Goal: Information Seeking & Learning: Learn about a topic

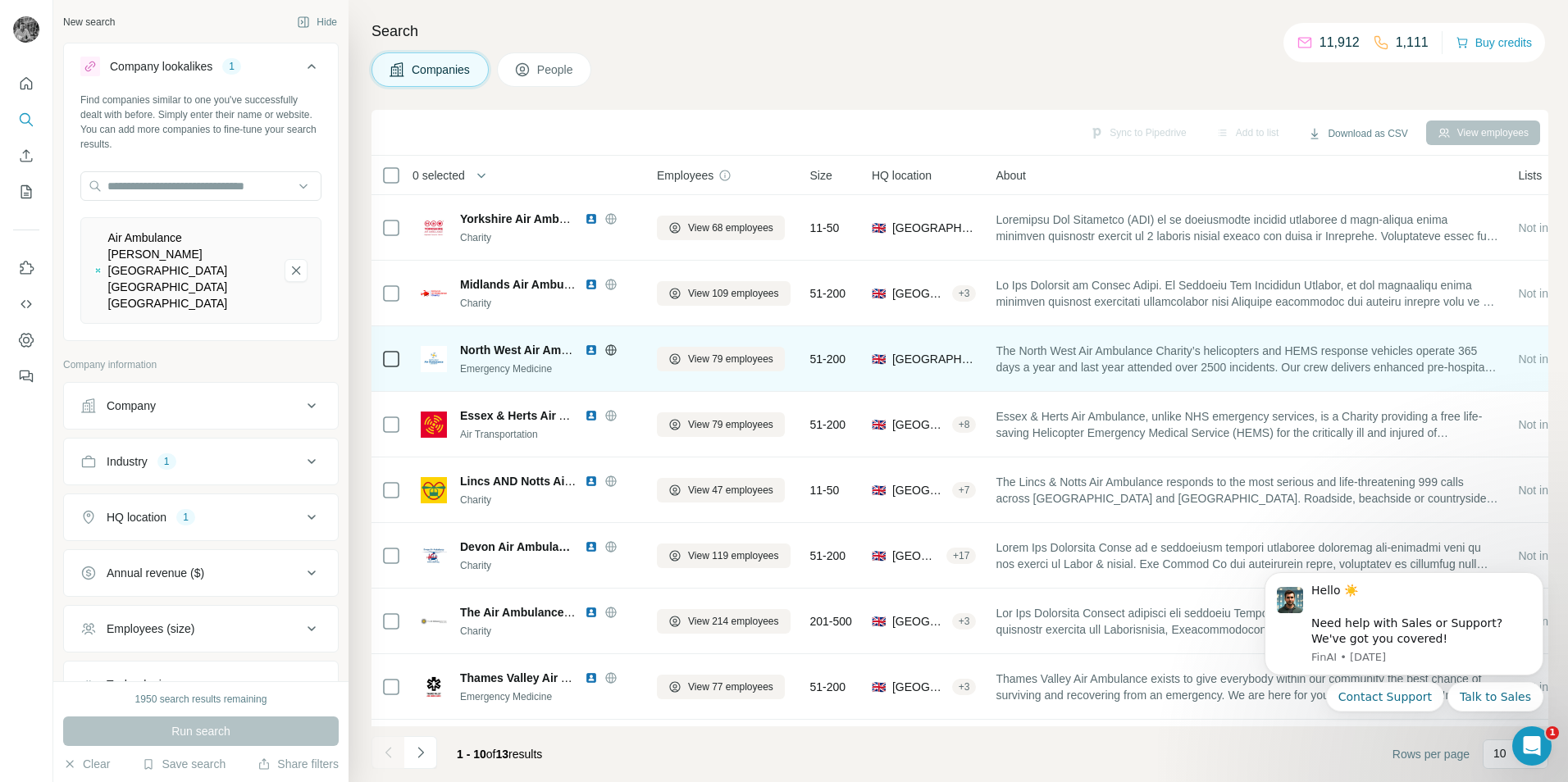
scroll to position [133, 0]
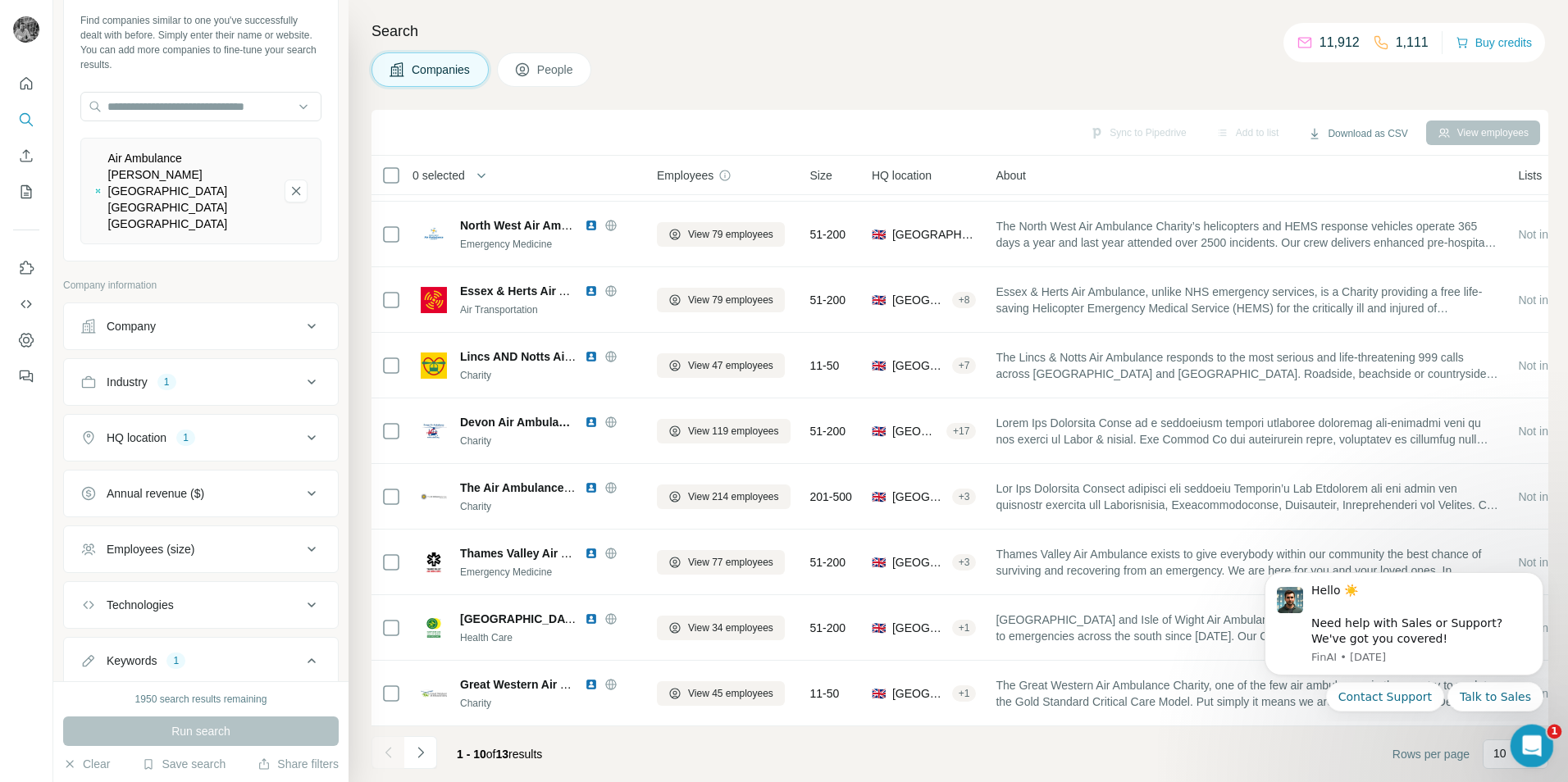
click at [1530, 737] on icon "Open Intercom Messenger" at bounding box center [1531, 745] width 28 height 28
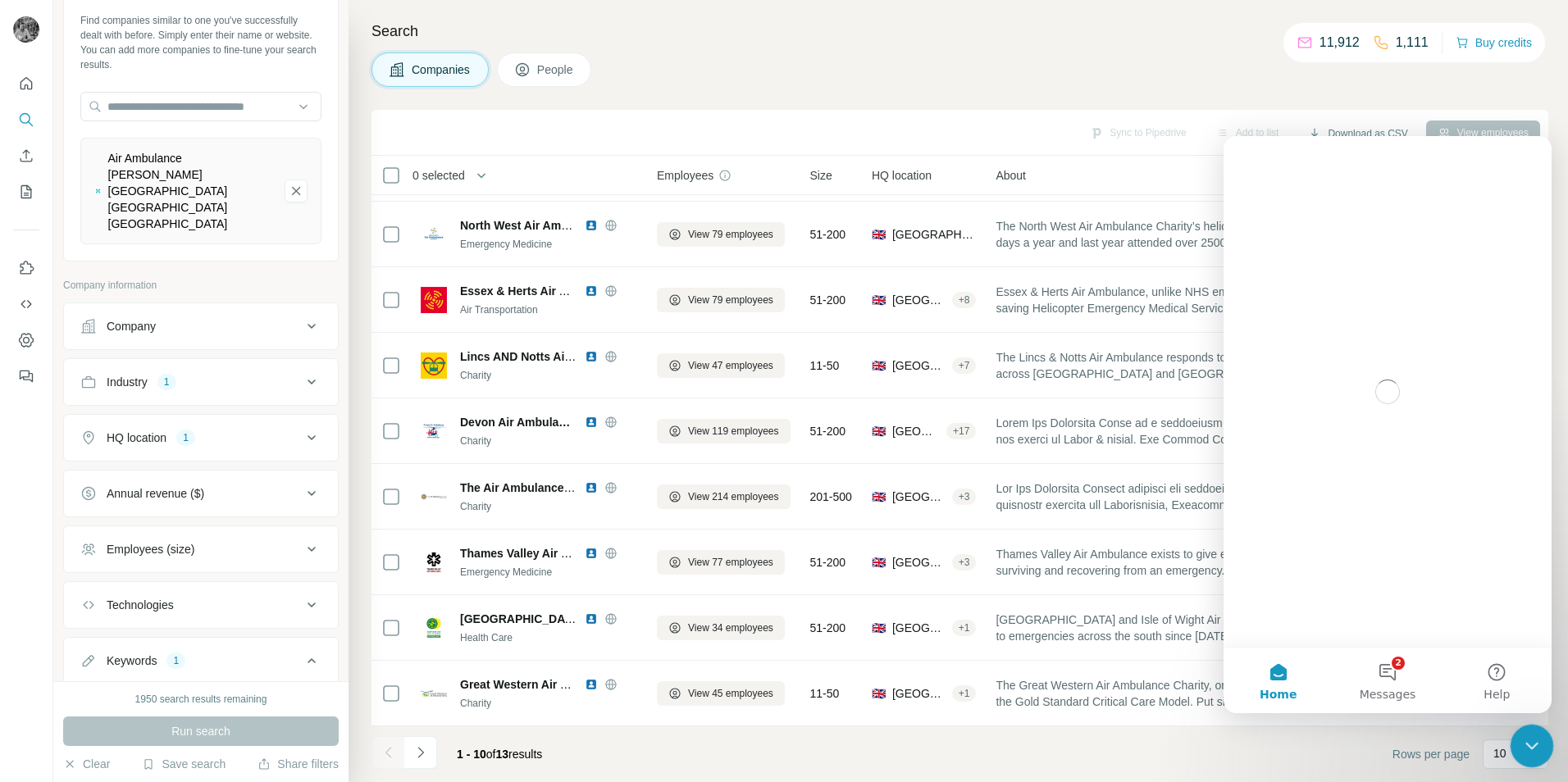
scroll to position [0, 0]
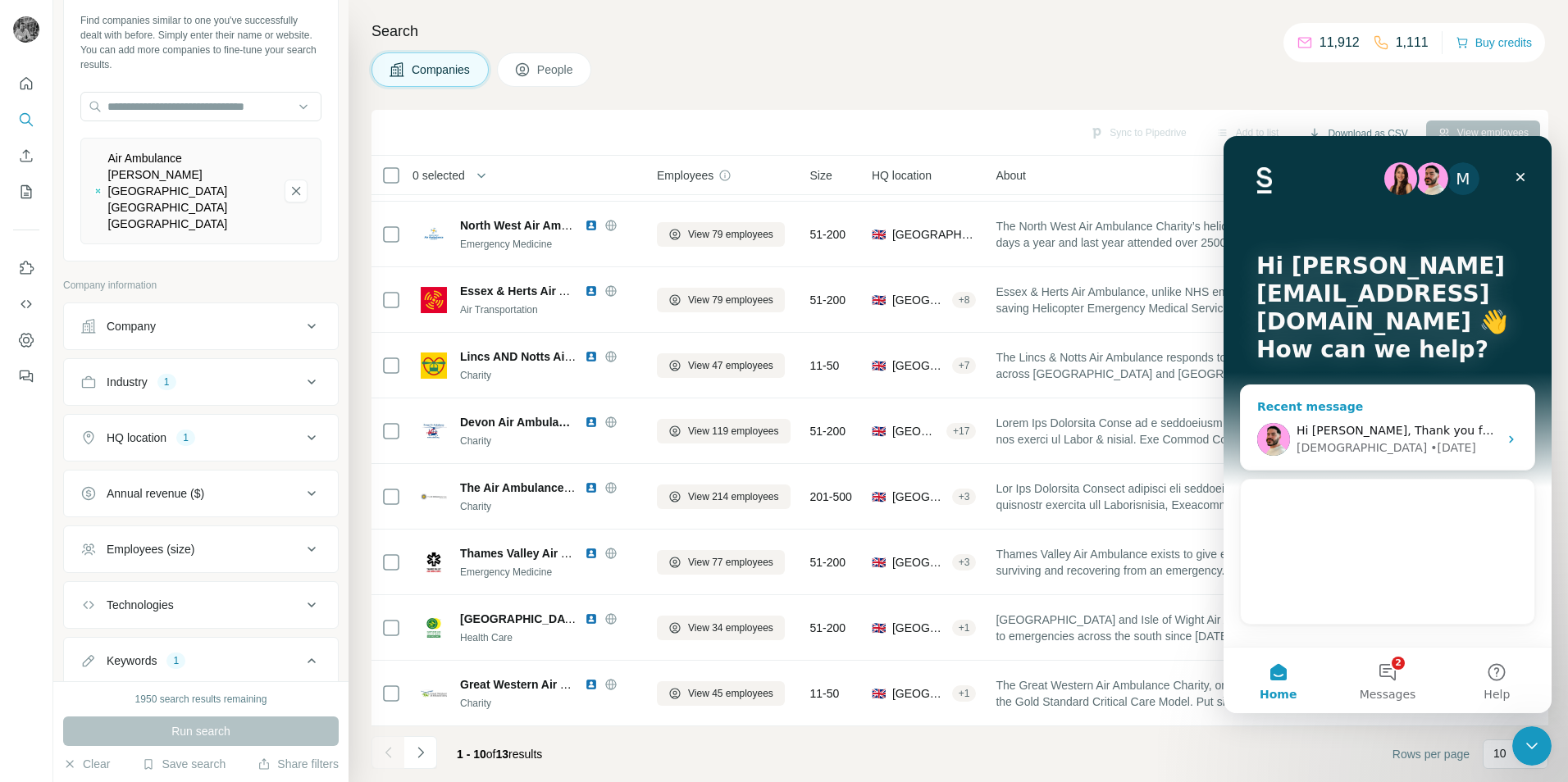
click at [1430, 444] on div "• [DATE]" at bounding box center [1453, 448] width 46 height 18
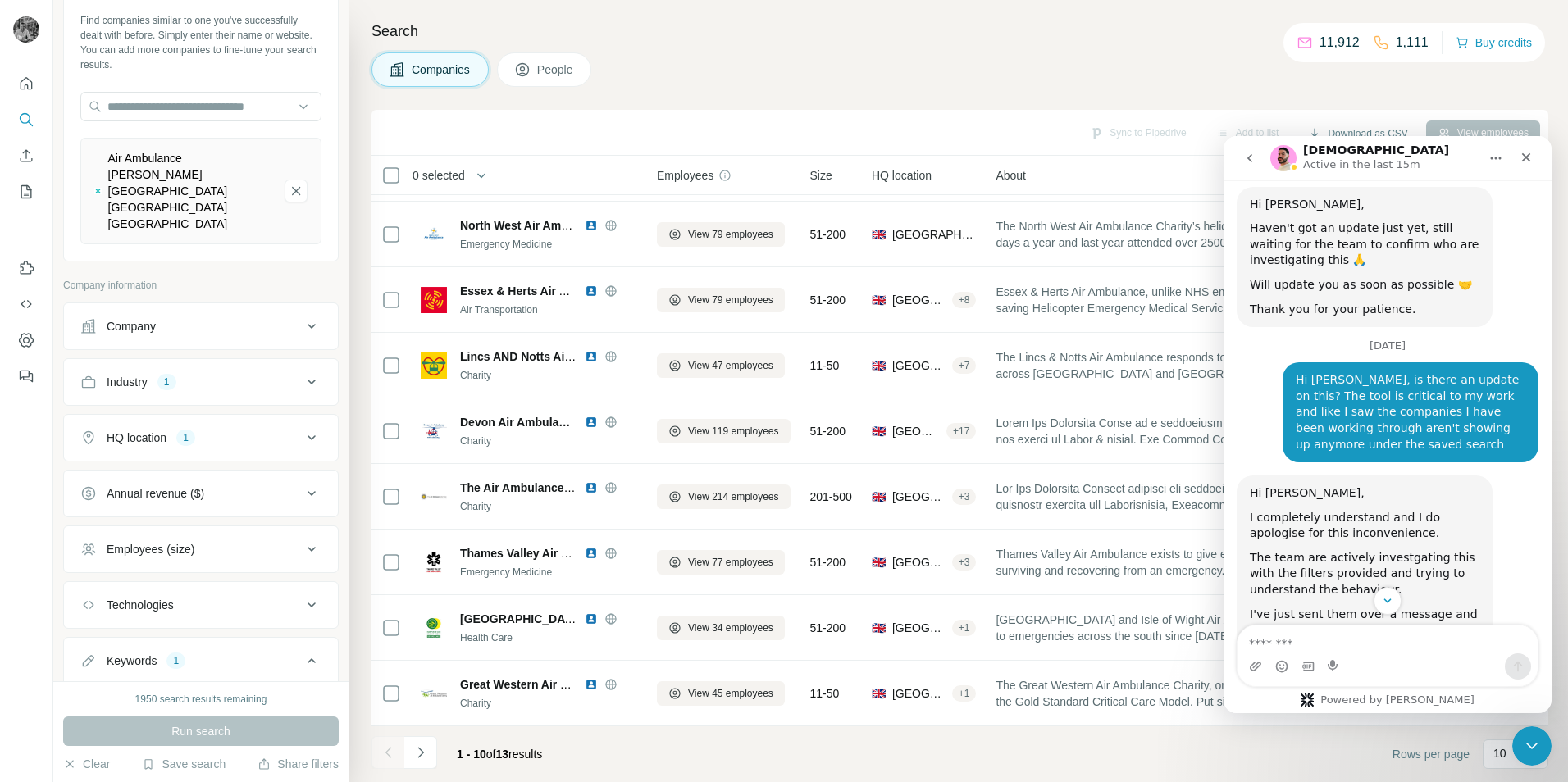
scroll to position [5169, 0]
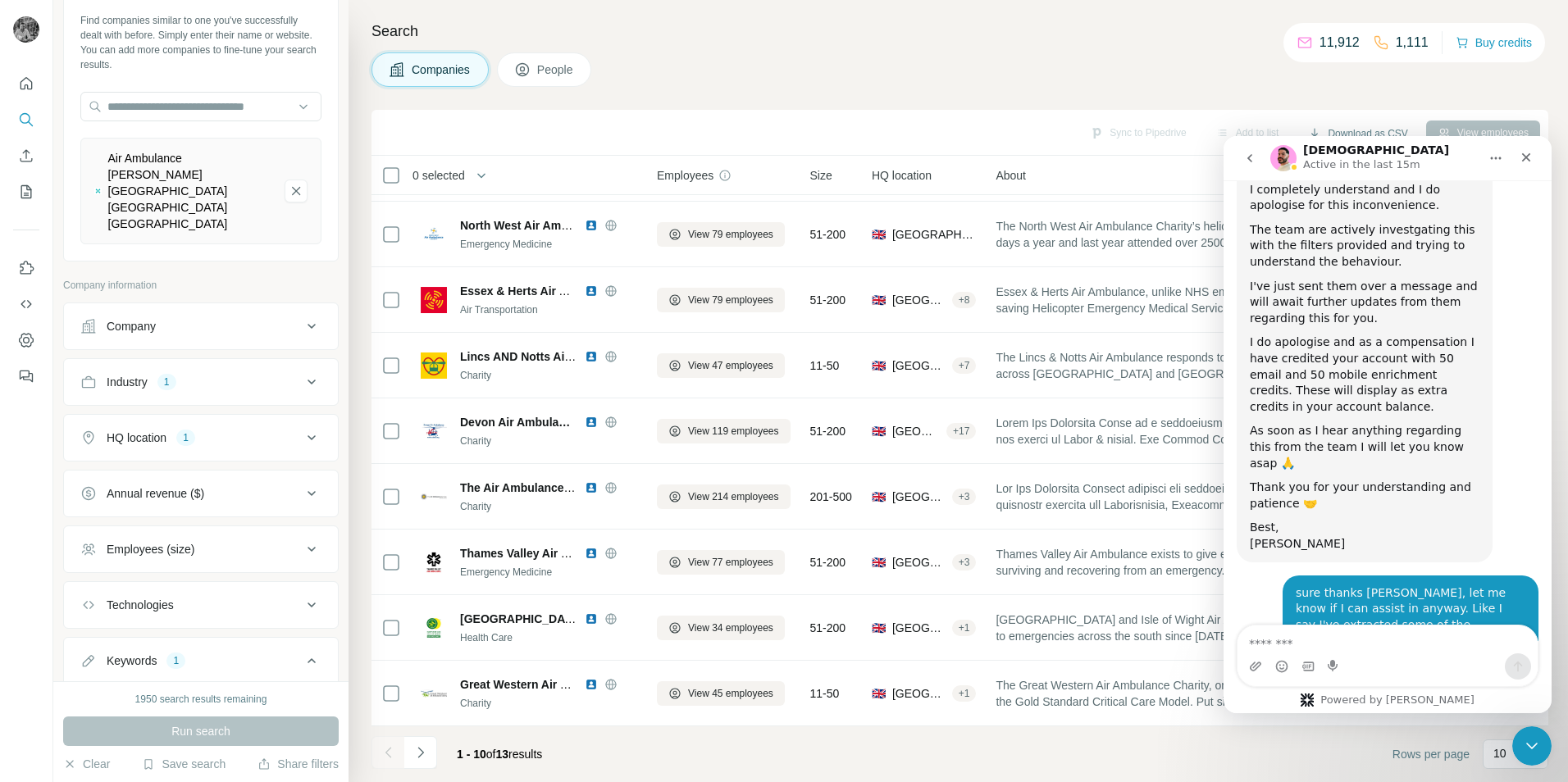
click at [1436, 161] on div "[DEMOGRAPHIC_DATA] Active in the last 15m" at bounding box center [1374, 158] width 208 height 28
click at [1527, 161] on icon "Close" at bounding box center [1526, 157] width 13 height 13
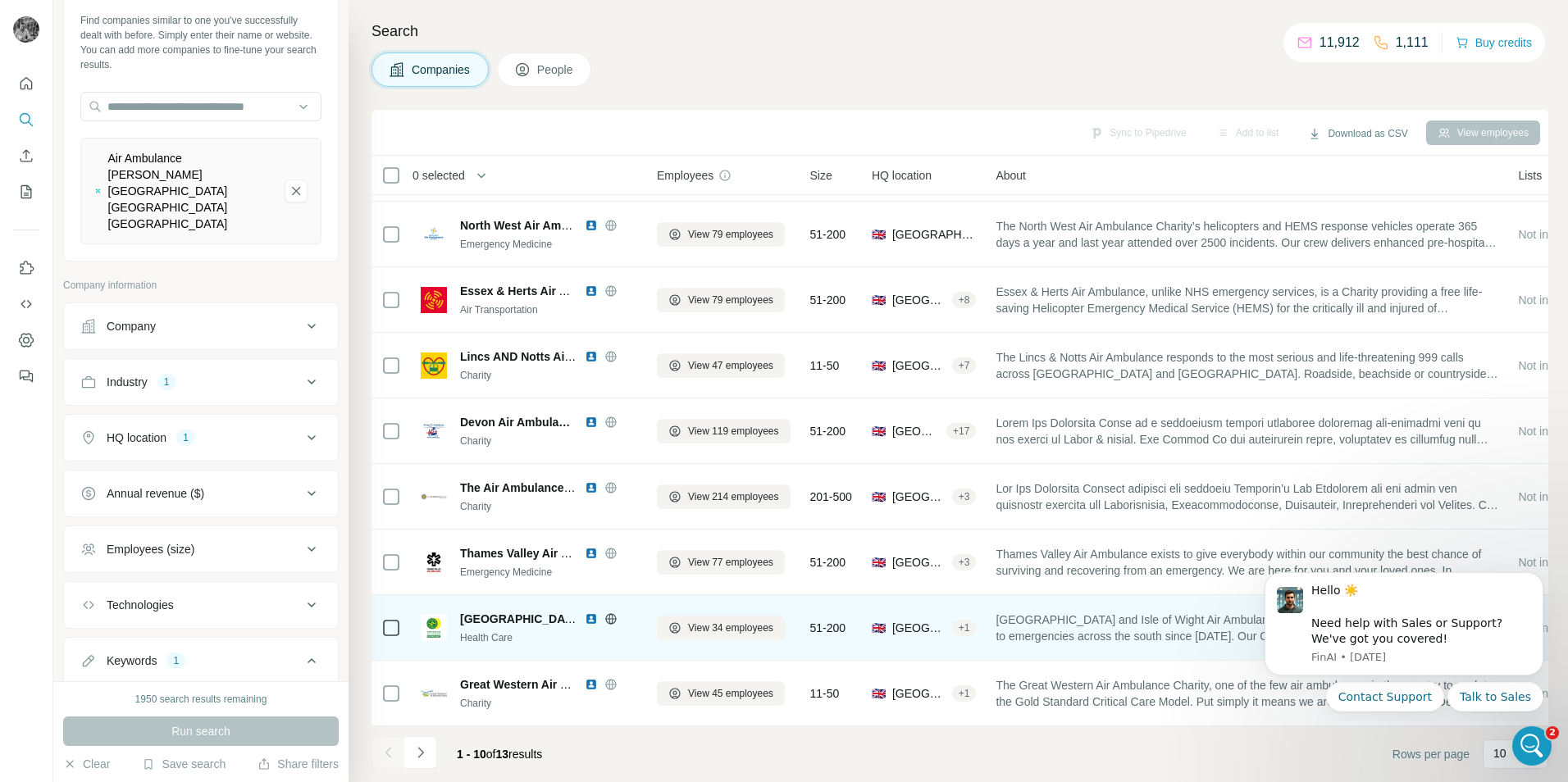
click at [588, 613] on img at bounding box center [590, 619] width 13 height 13
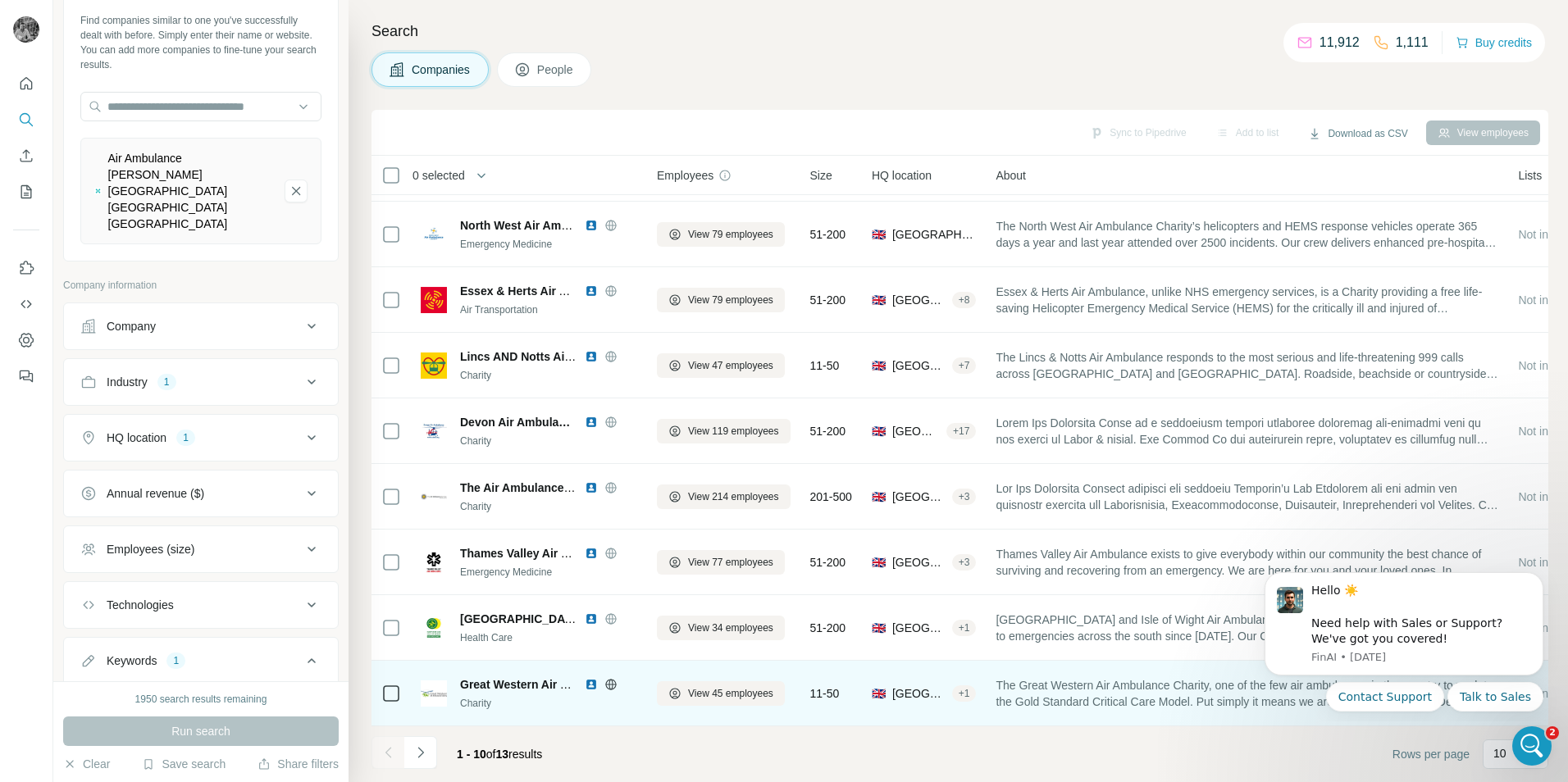
click at [588, 678] on img at bounding box center [590, 684] width 13 height 13
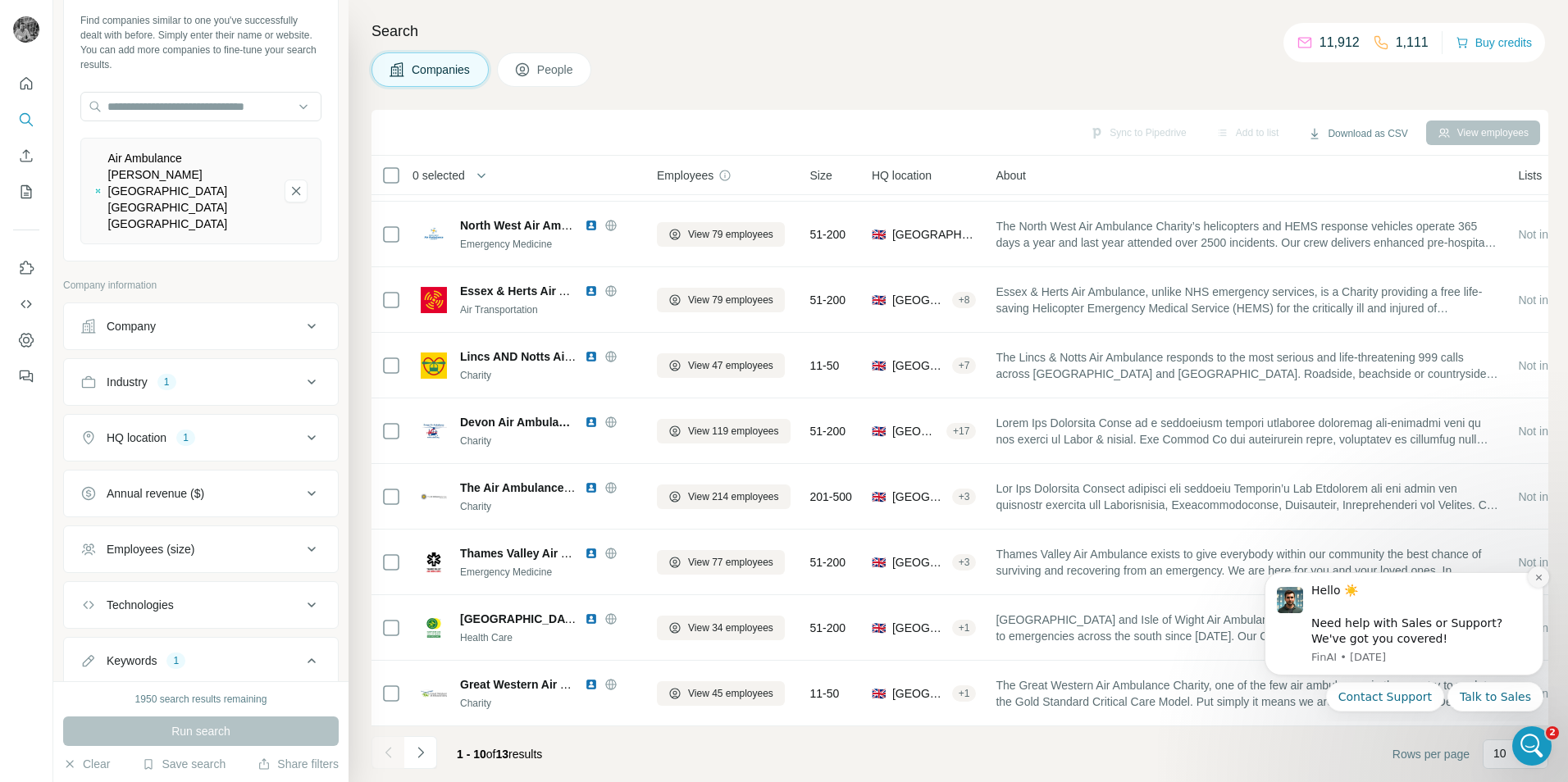
click at [1538, 579] on icon "Dismiss notification" at bounding box center [1539, 578] width 6 height 6
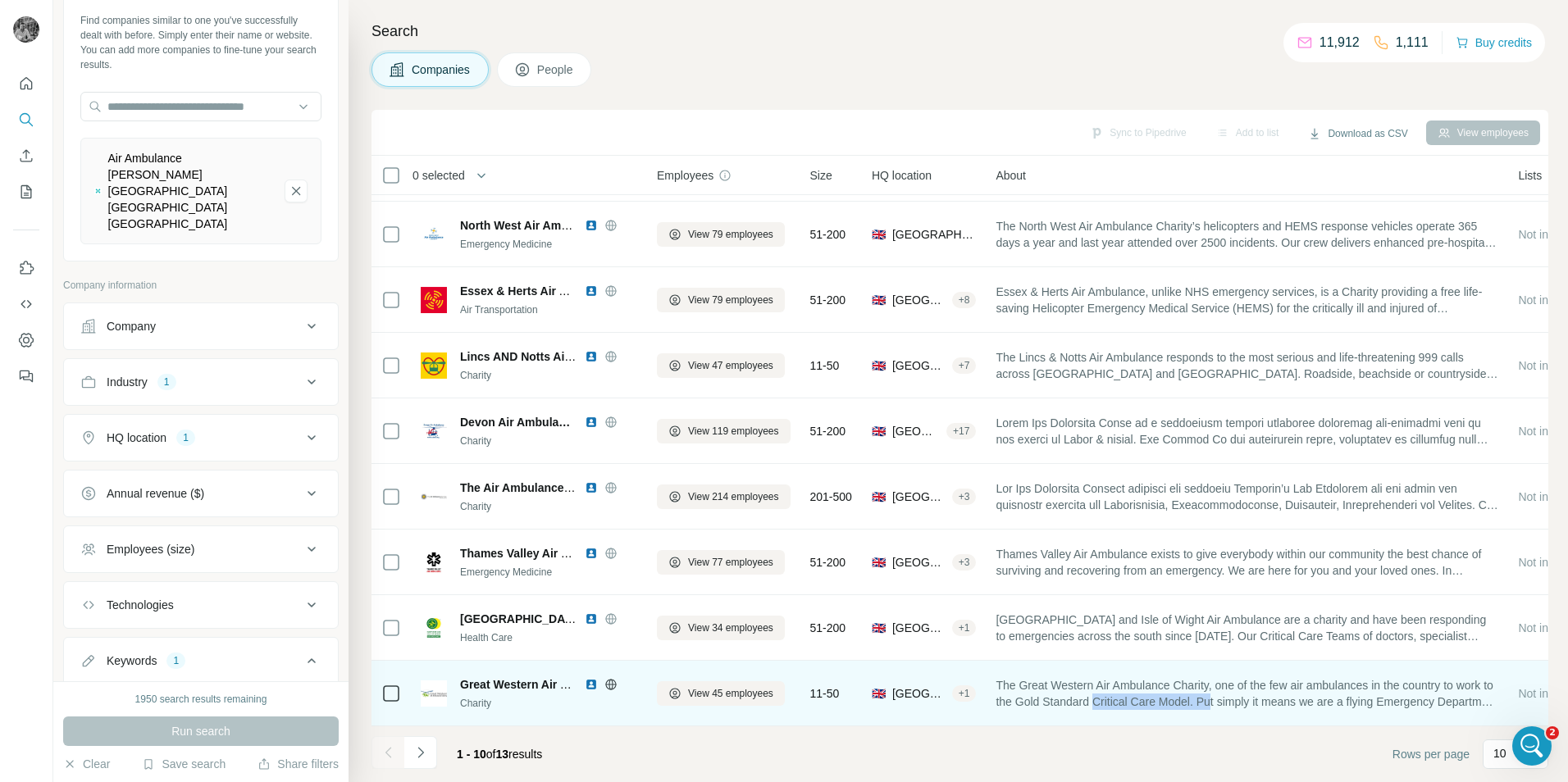
drag, startPoint x: 1153, startPoint y: 697, endPoint x: 1302, endPoint y: 693, distance: 149.1
click at [1285, 698] on span "The Great Western Air Ambulance Charity, one of the few air ambulances in the c…" at bounding box center [1247, 694] width 503 height 32
drag, startPoint x: 1302, startPoint y: 693, endPoint x: 1318, endPoint y: 694, distance: 16.0
click at [1316, 694] on span "The Great Western Air Ambulance Charity, one of the few air ambulances in the c…" at bounding box center [1247, 694] width 503 height 32
click at [1329, 692] on span "The Great Western Air Ambulance Charity, one of the few air ambulances in the c…" at bounding box center [1247, 694] width 503 height 32
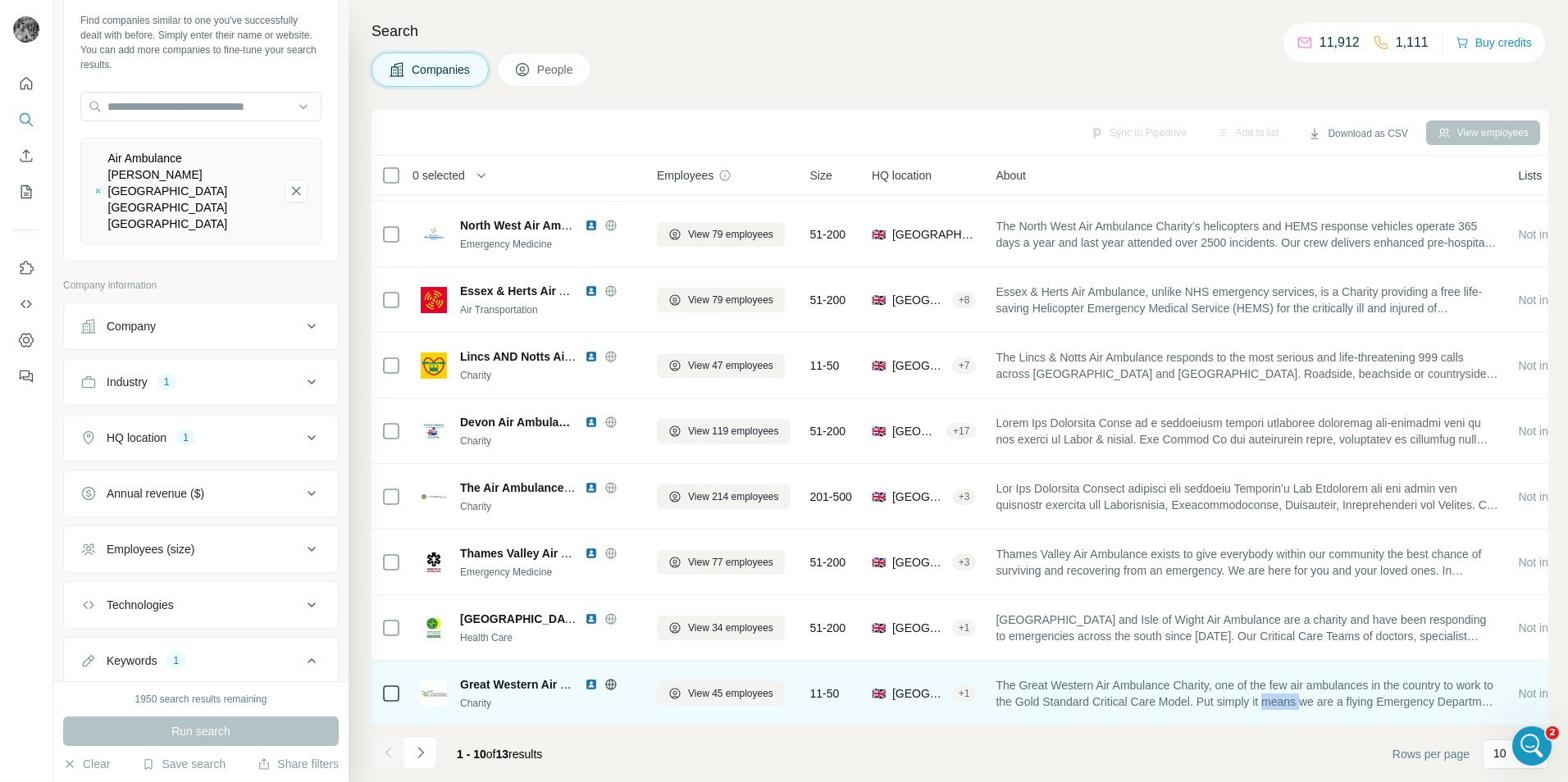
click at [1329, 692] on span "The Great Western Air Ambulance Charity, one of the few air ambulances in the c…" at bounding box center [1247, 694] width 503 height 32
drag, startPoint x: 1329, startPoint y: 692, endPoint x: 1199, endPoint y: 683, distance: 130.3
click at [1214, 683] on span "The Great Western Air Ambulance Charity, one of the few air ambulances in the c…" at bounding box center [1247, 694] width 503 height 32
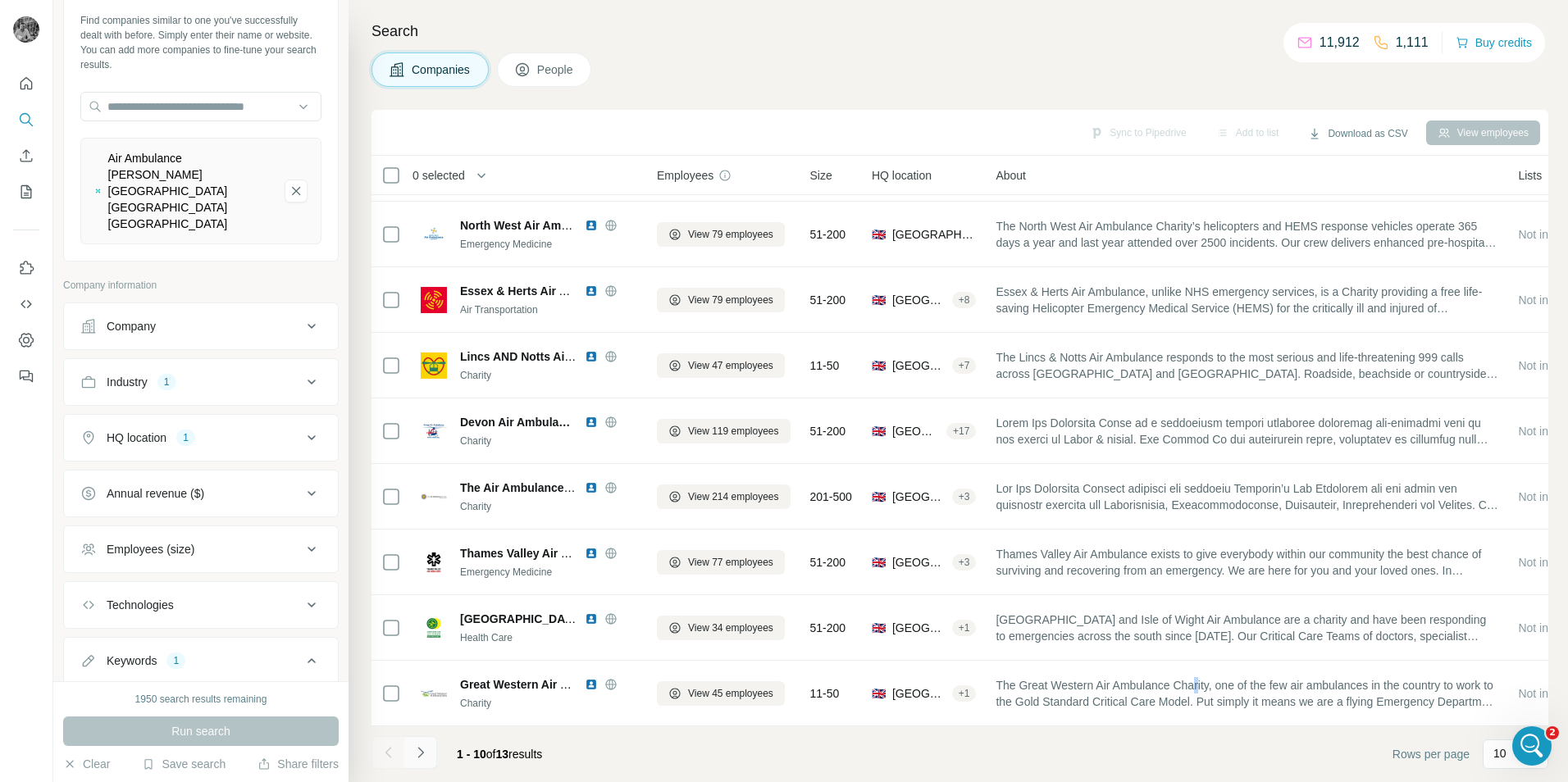
click at [426, 754] on icon "Navigate to next page" at bounding box center [420, 753] width 17 height 17
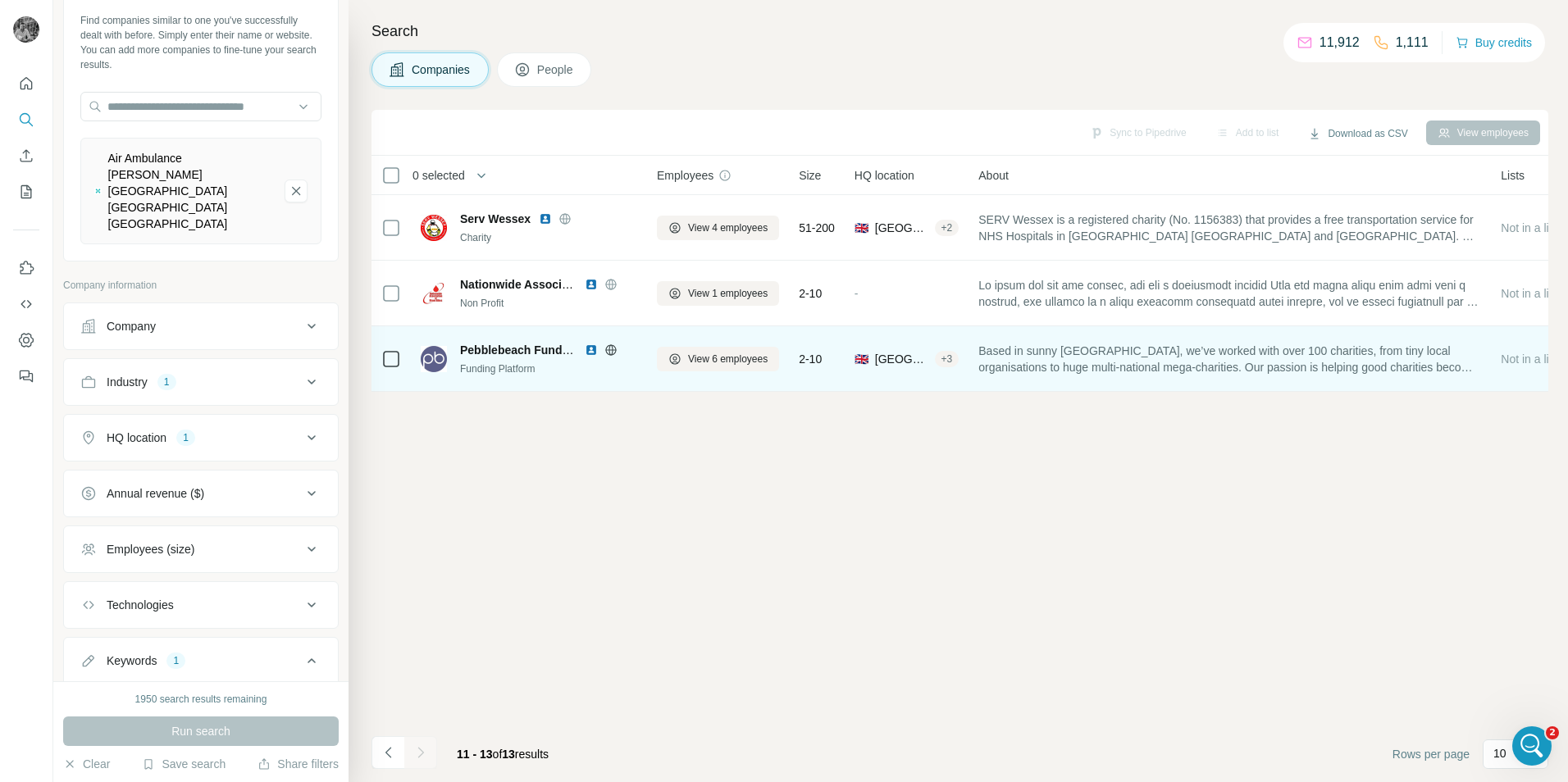
scroll to position [0, 0]
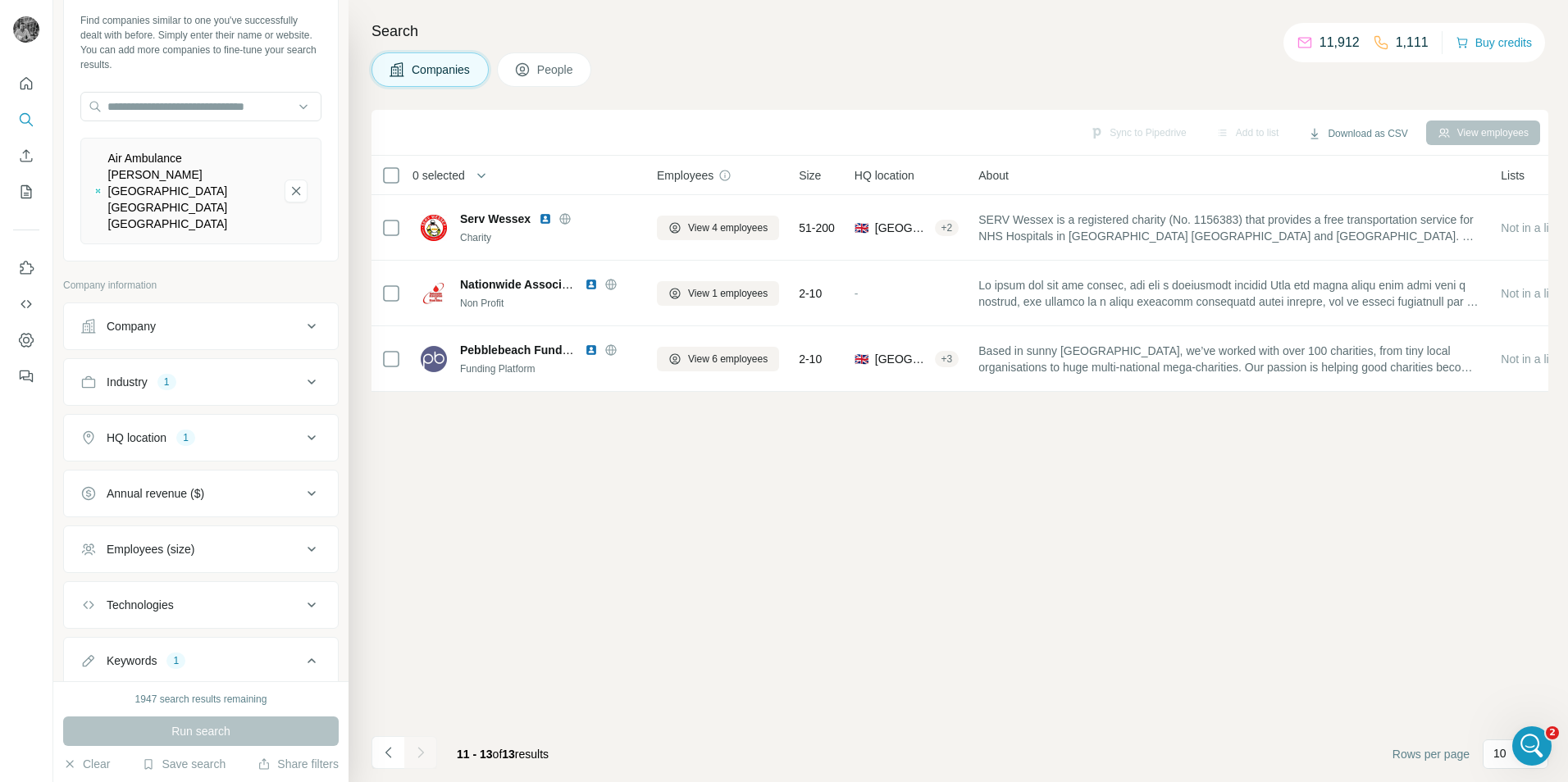
click at [390, 746] on icon "Navigate to previous page" at bounding box center [388, 753] width 17 height 17
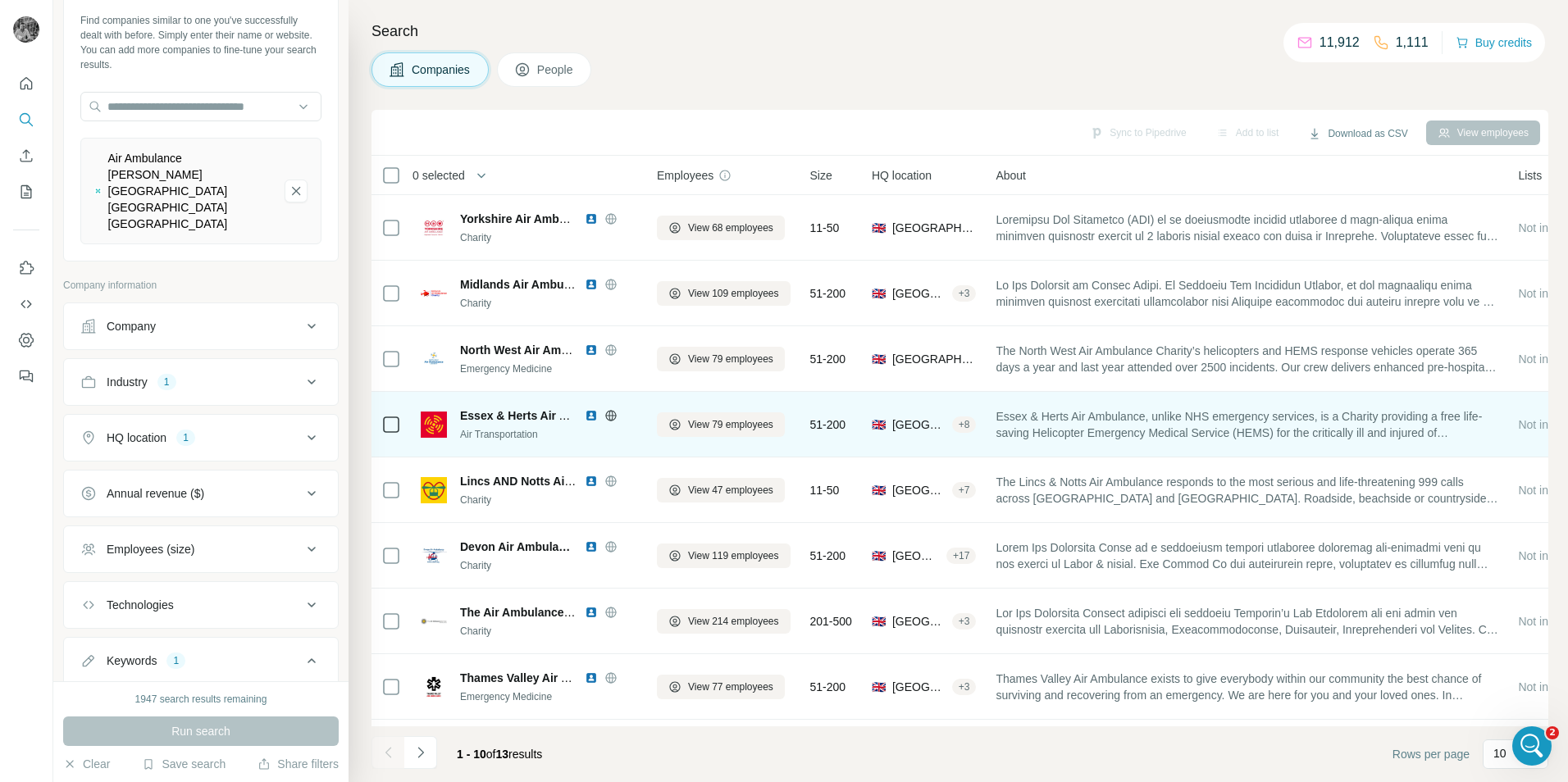
click at [588, 415] on img at bounding box center [590, 416] width 13 height 13
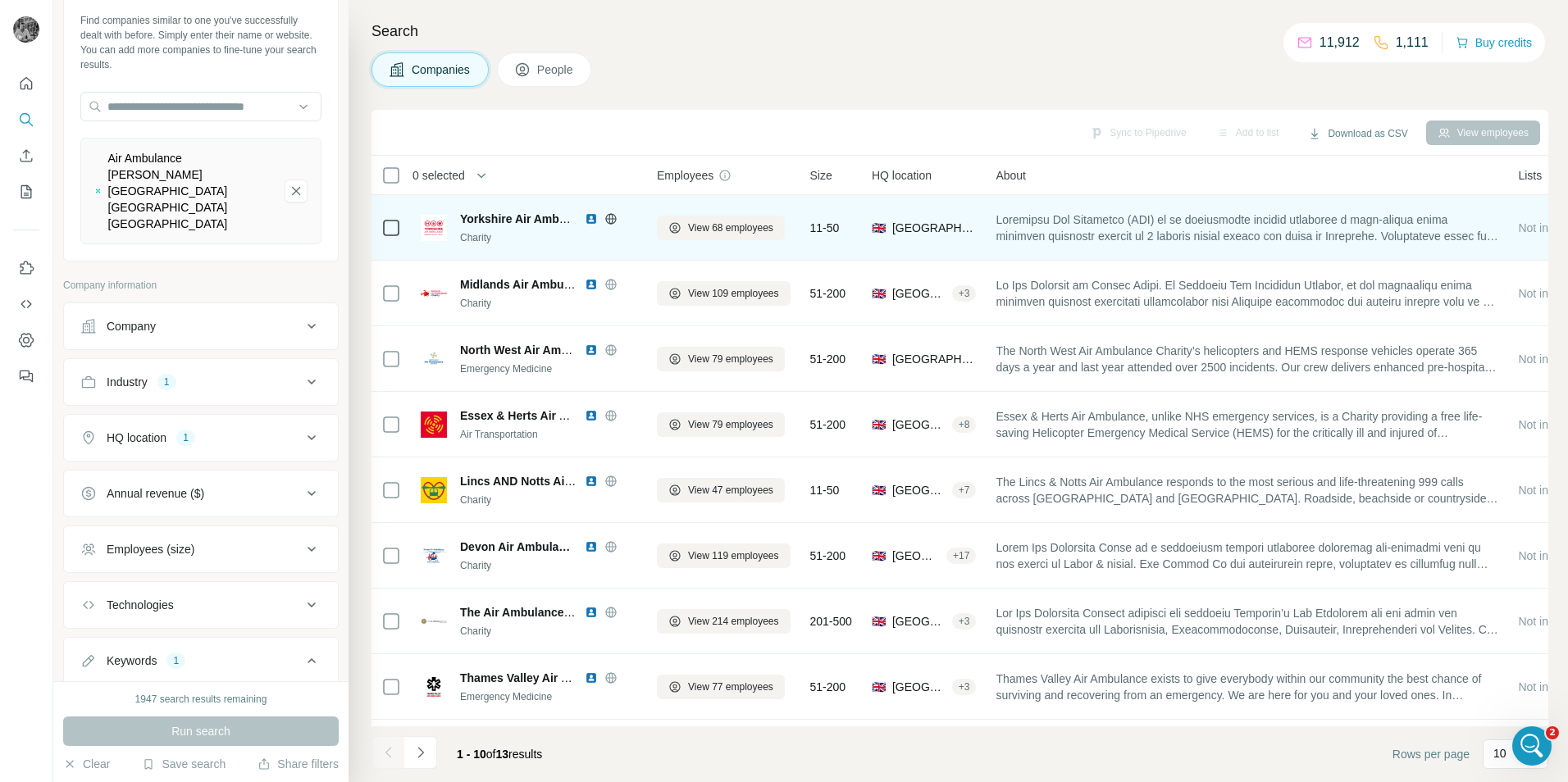
click at [590, 221] on img at bounding box center [590, 218] width 13 height 13
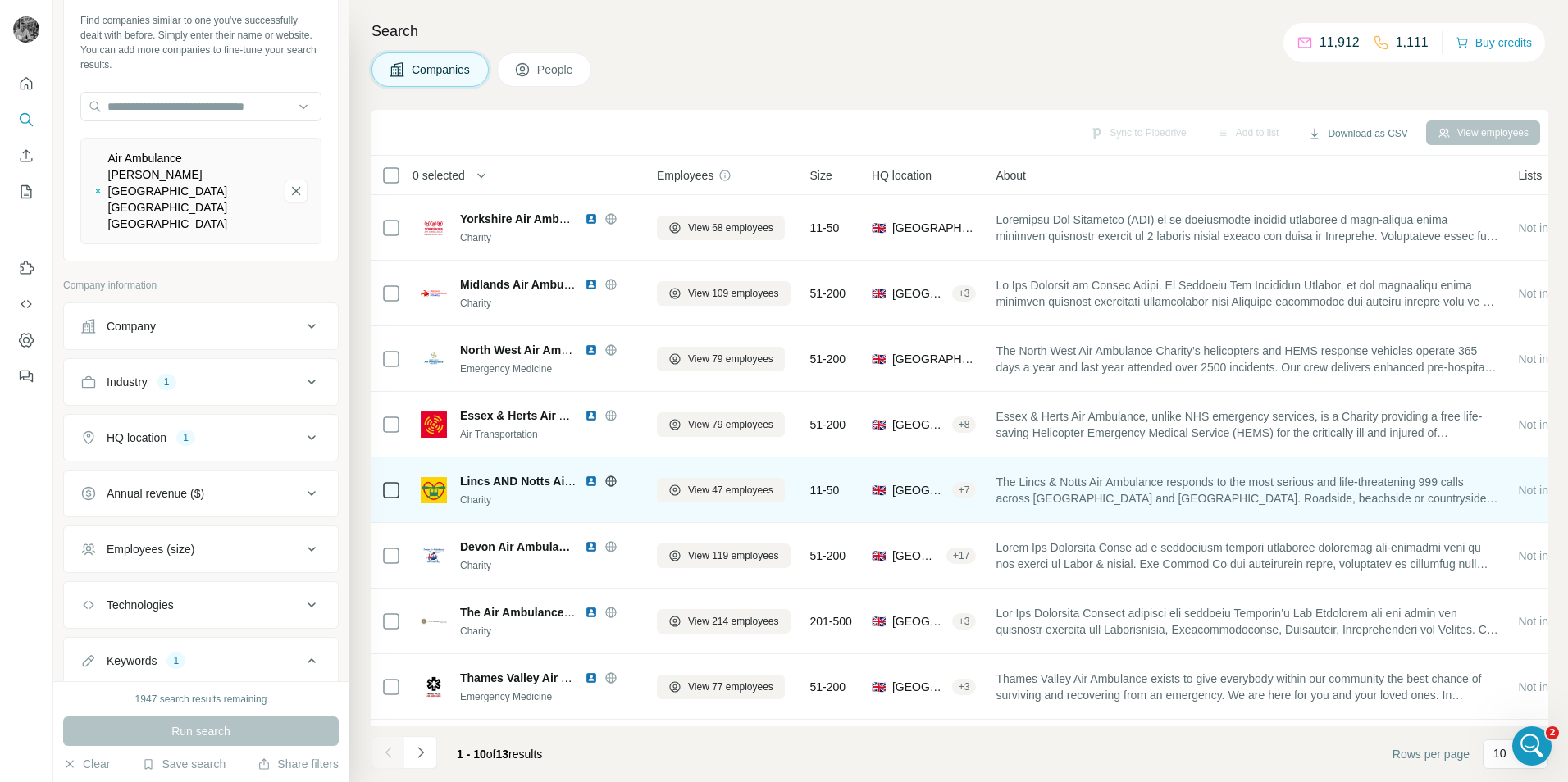
click at [592, 478] on img at bounding box center [590, 480] width 13 height 13
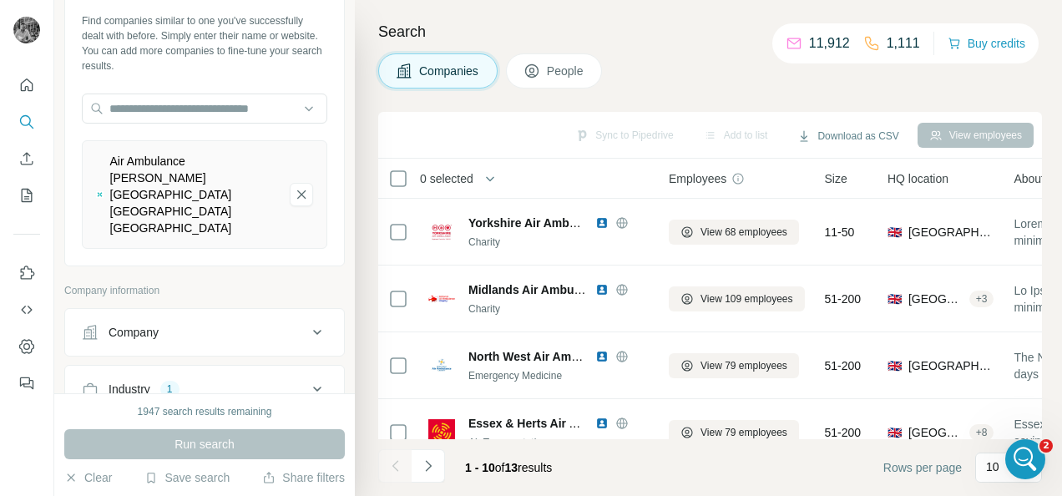
scroll to position [5440, 0]
click at [1017, 458] on icon "Open Intercom Messenger" at bounding box center [1023, 457] width 28 height 28
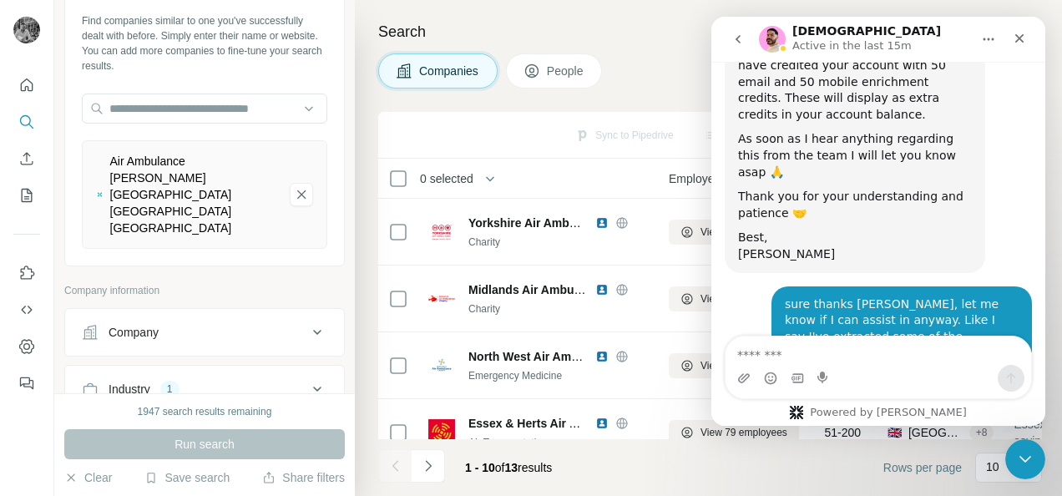
click at [638, 87] on div "Companies People" at bounding box center [710, 70] width 664 height 35
click at [1023, 35] on icon "Close" at bounding box center [1019, 38] width 13 height 13
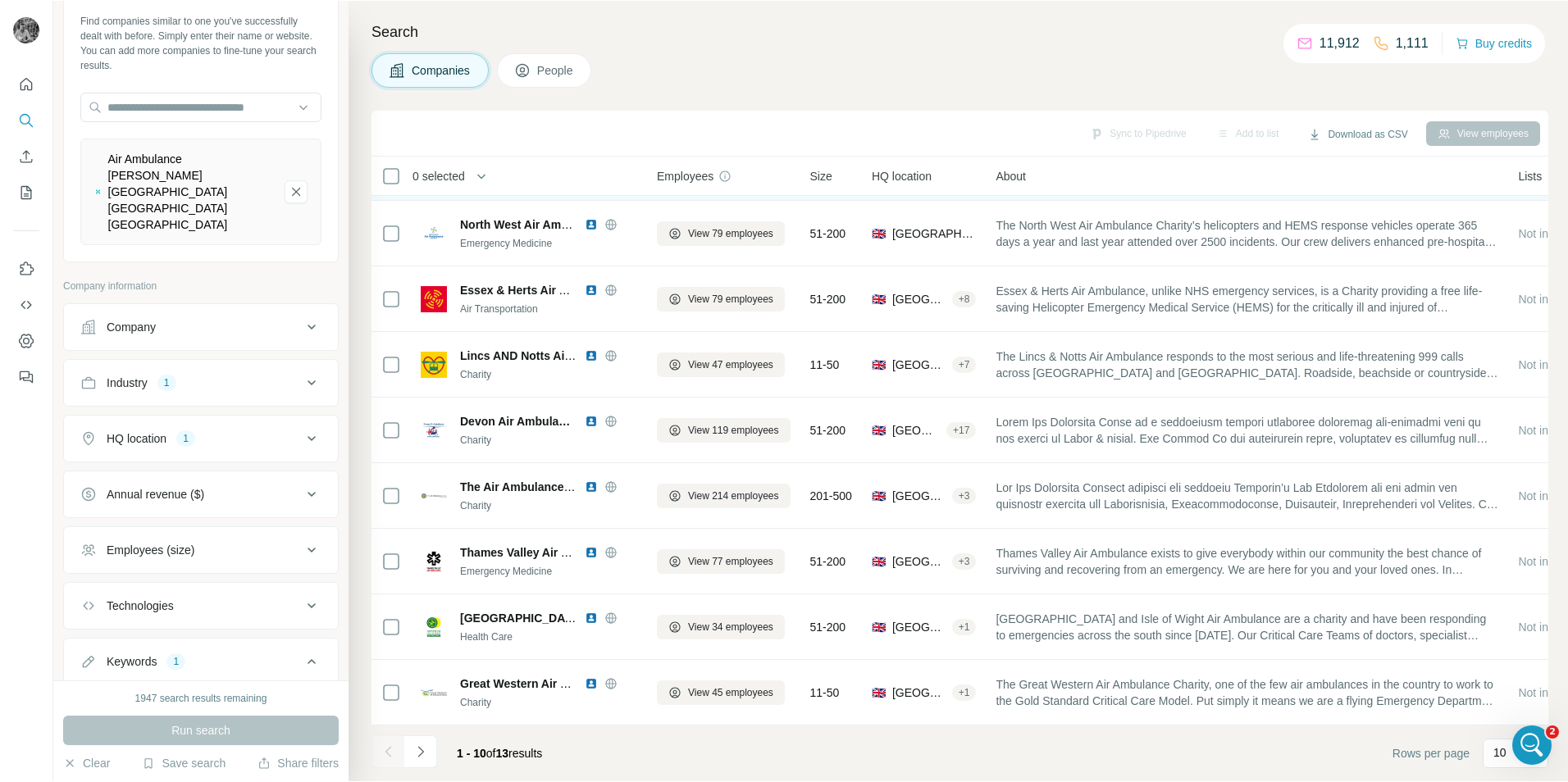
scroll to position [133, 0]
